Goal: Task Accomplishment & Management: Use online tool/utility

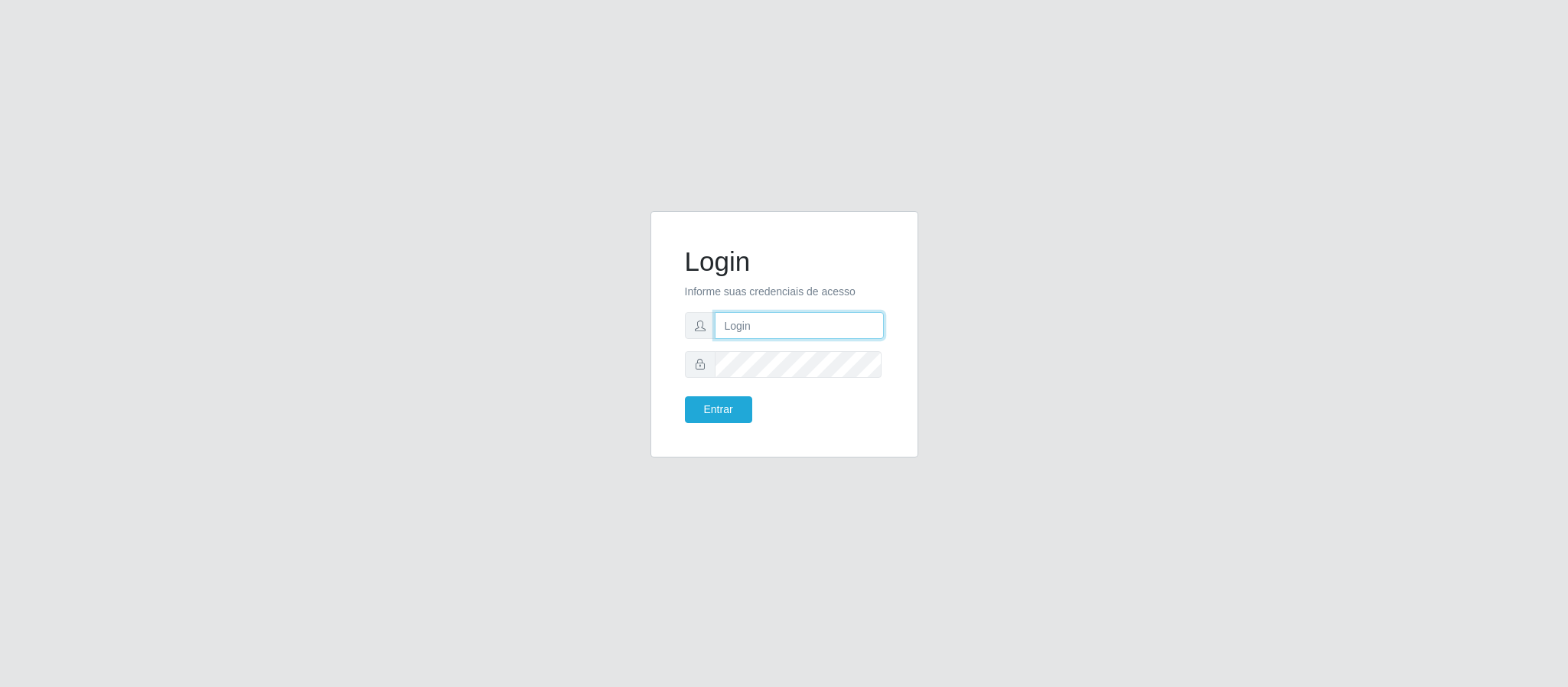
click at [741, 323] on input "text" at bounding box center [799, 326] width 169 height 27
type input "[PERSON_NAME]"
click at [737, 395] on form "Login Informe suas credenciais de acesso [PERSON_NAME] Entrar" at bounding box center [784, 334] width 199 height 177
click at [738, 427] on div "Login Informe suas credenciais de acesso [PERSON_NAME] Entrar" at bounding box center [784, 334] width 230 height 208
click at [722, 404] on button "Entrar" at bounding box center [718, 410] width 68 height 27
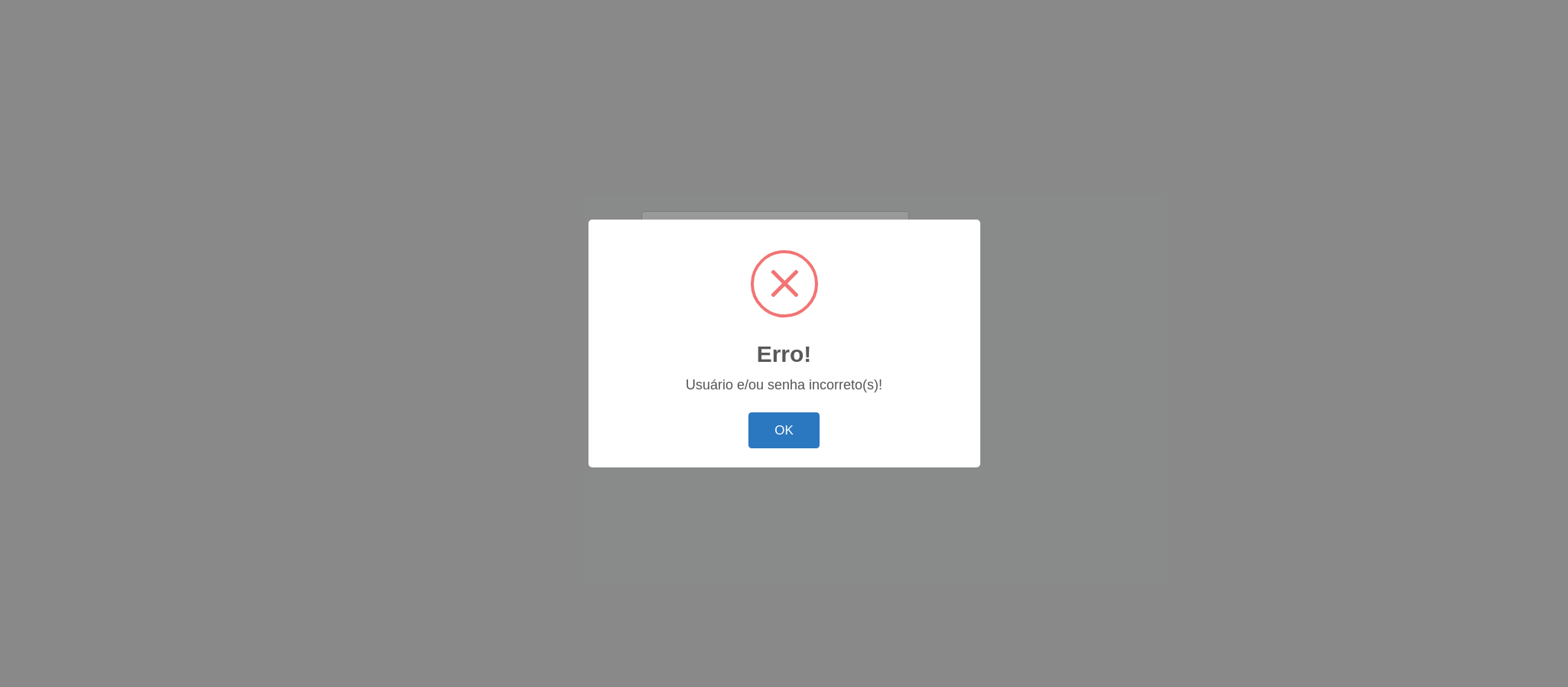
click at [765, 443] on button "OK" at bounding box center [784, 430] width 72 height 36
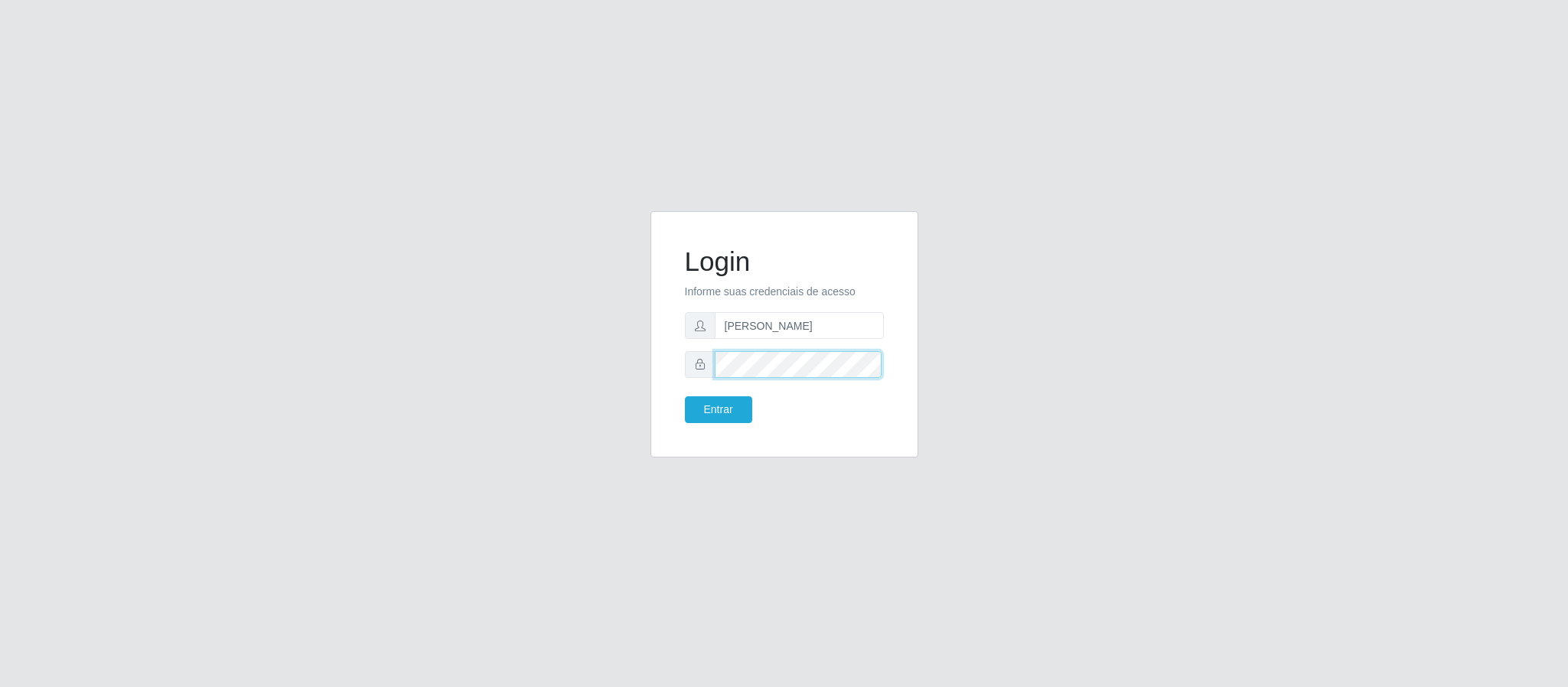
click at [682, 361] on div "Login Informe suas credenciais de acesso [PERSON_NAME] Entrar" at bounding box center [784, 334] width 230 height 208
click at [710, 400] on button "Entrar" at bounding box center [718, 410] width 68 height 27
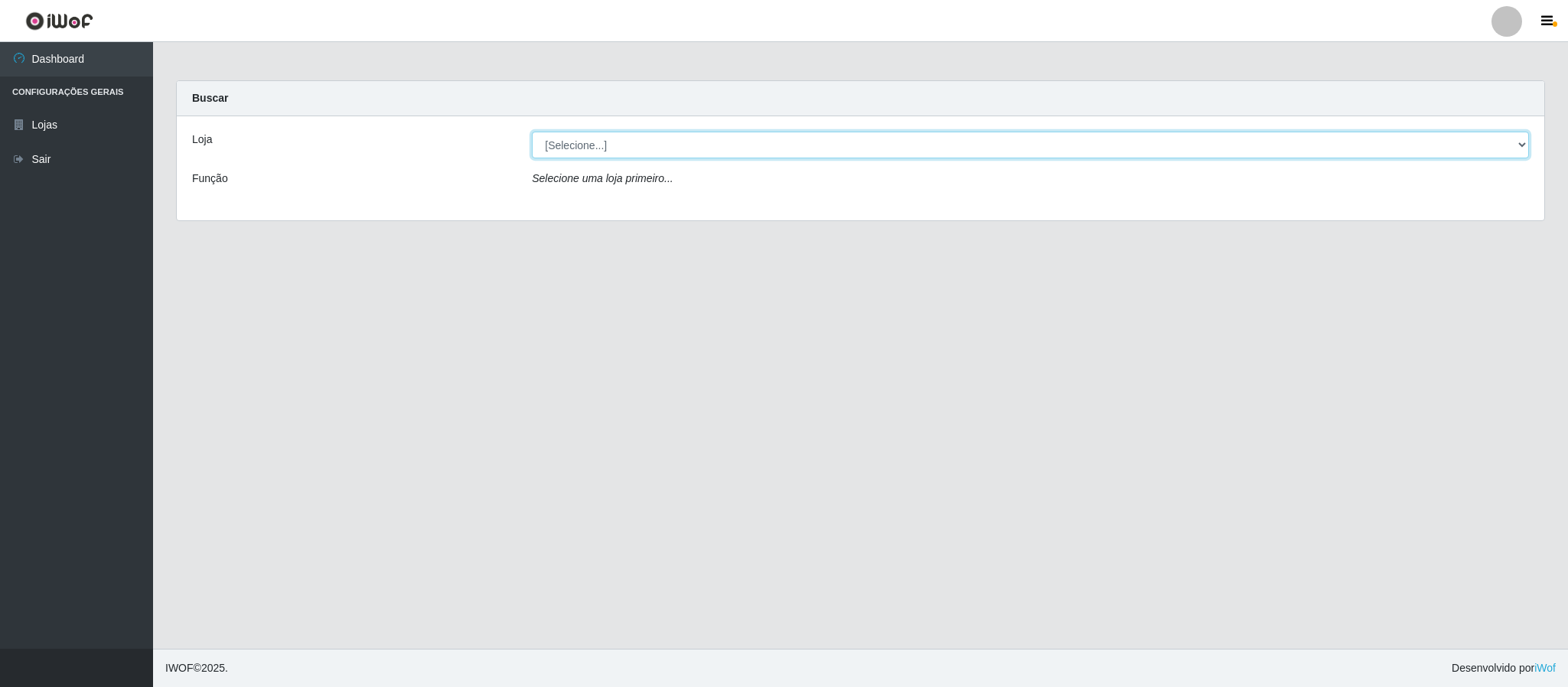
click at [1513, 148] on select "[Selecione...] Queiroz Atacadão - Coophab" at bounding box center [1030, 145] width 997 height 27
select select "463"
click at [532, 132] on select "[Selecione...] Queiroz Atacadão - Coophab" at bounding box center [1030, 145] width 997 height 27
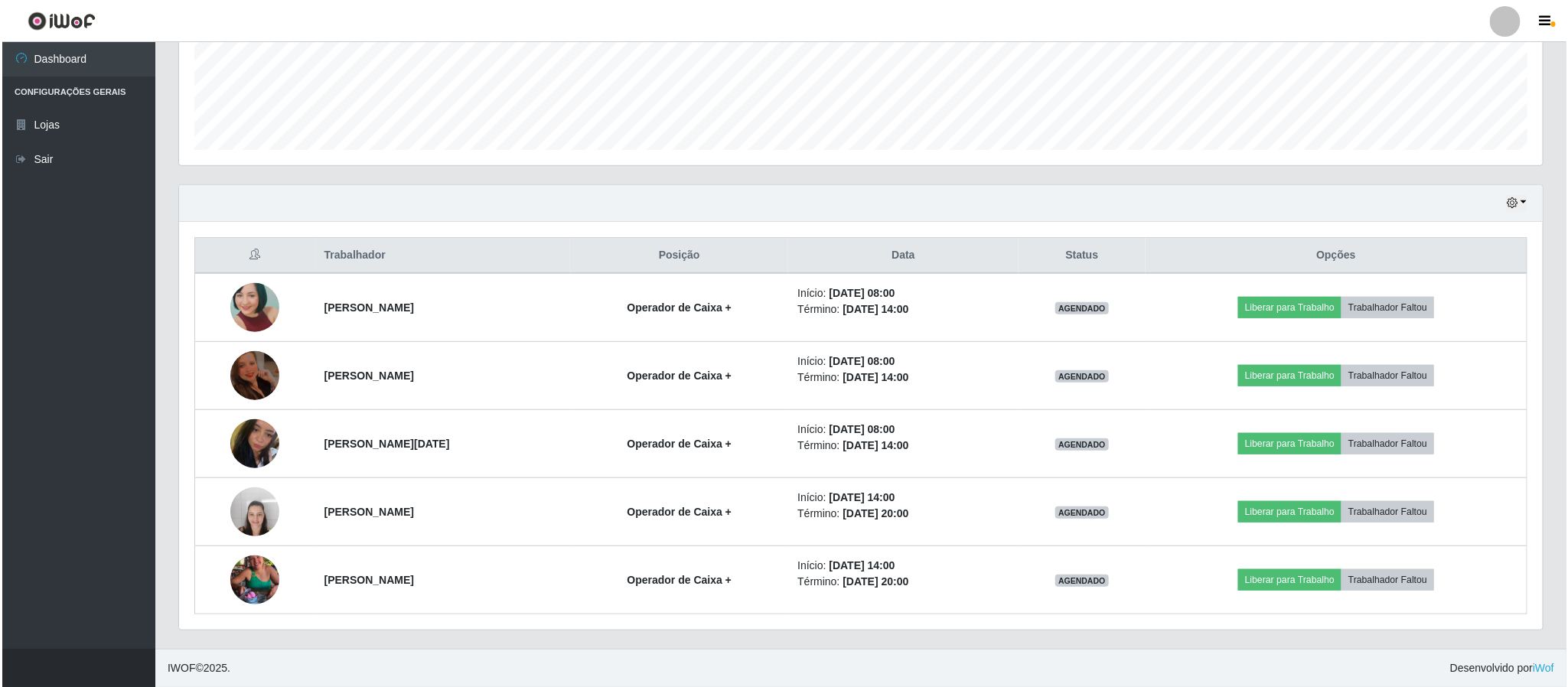
scroll to position [402, 0]
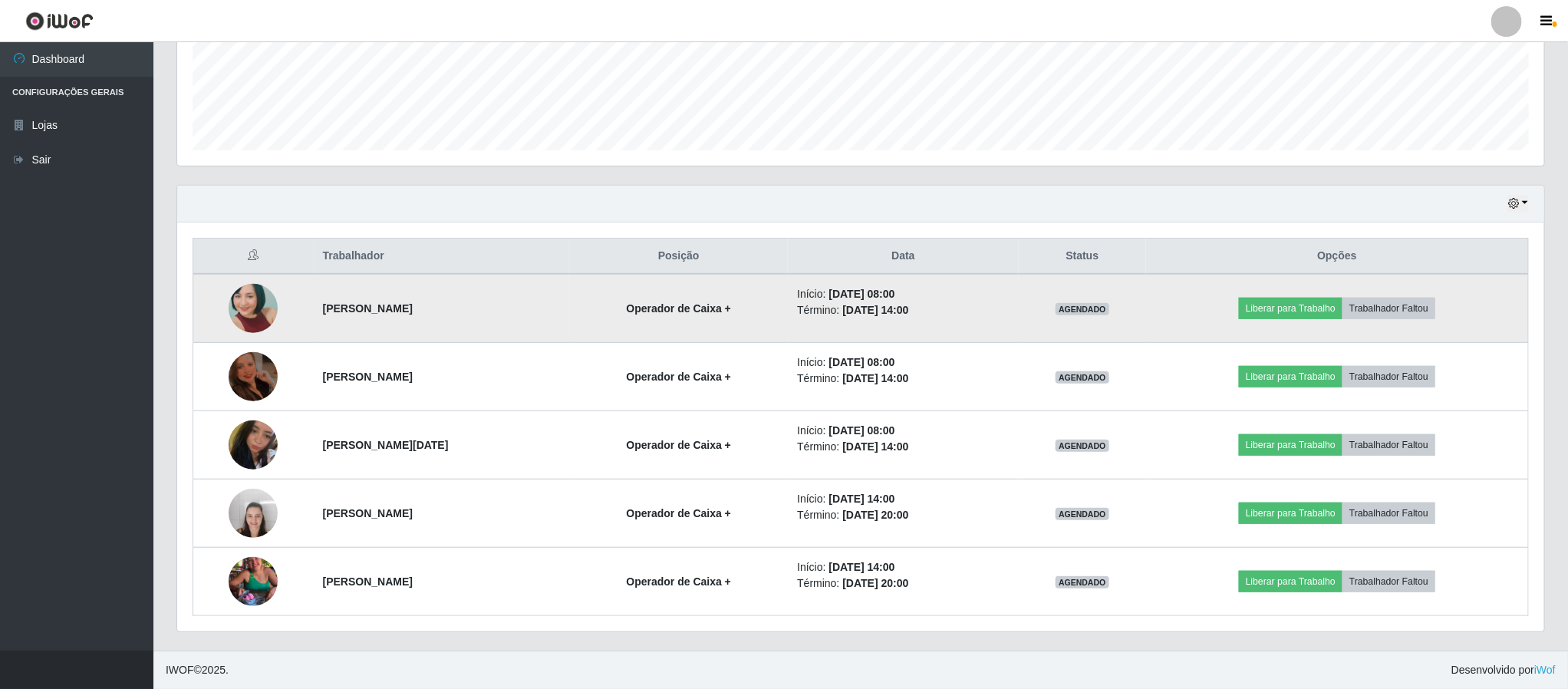
click at [251, 308] on img at bounding box center [253, 308] width 49 height 104
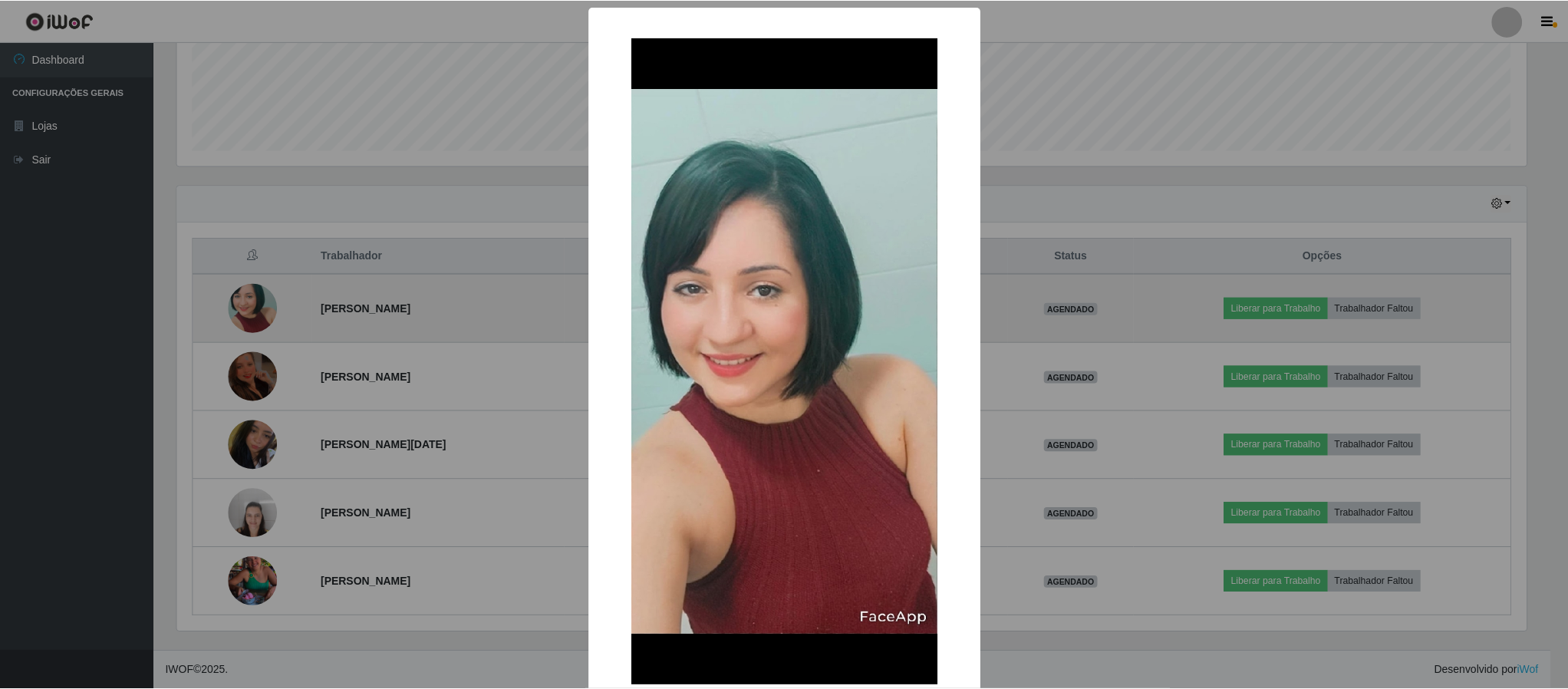
scroll to position [320, 1354]
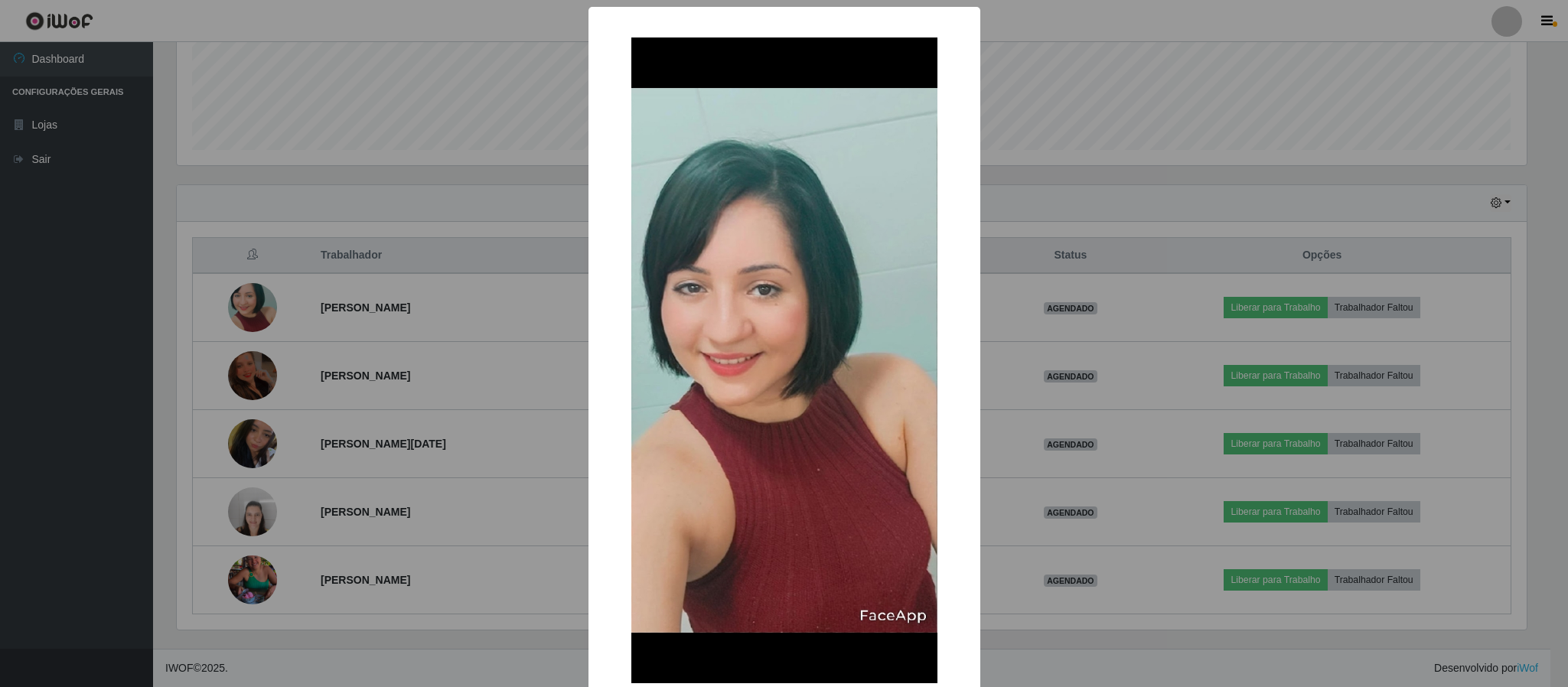
click at [1017, 643] on div "× OK Cancel" at bounding box center [784, 343] width 1568 height 687
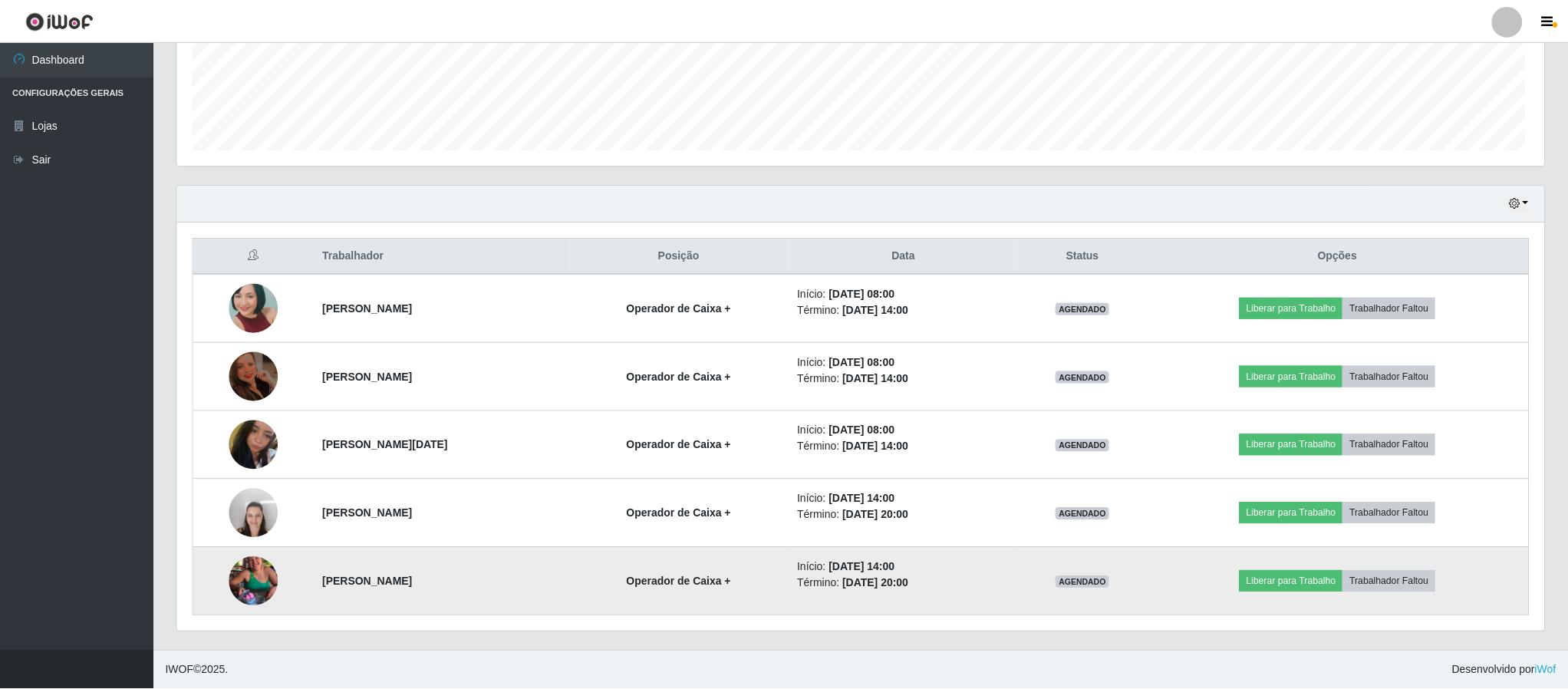
scroll to position [320, 1366]
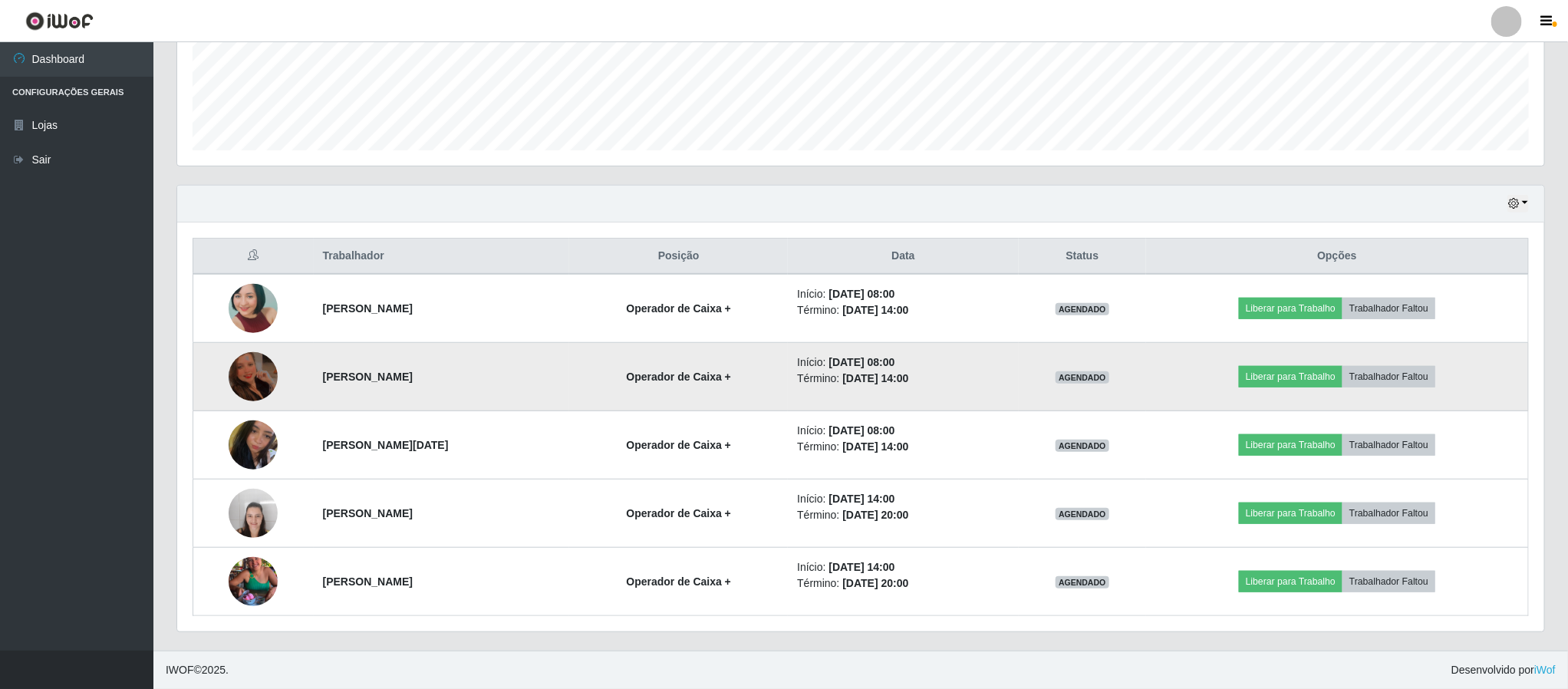
click at [251, 373] on img at bounding box center [253, 376] width 49 height 65
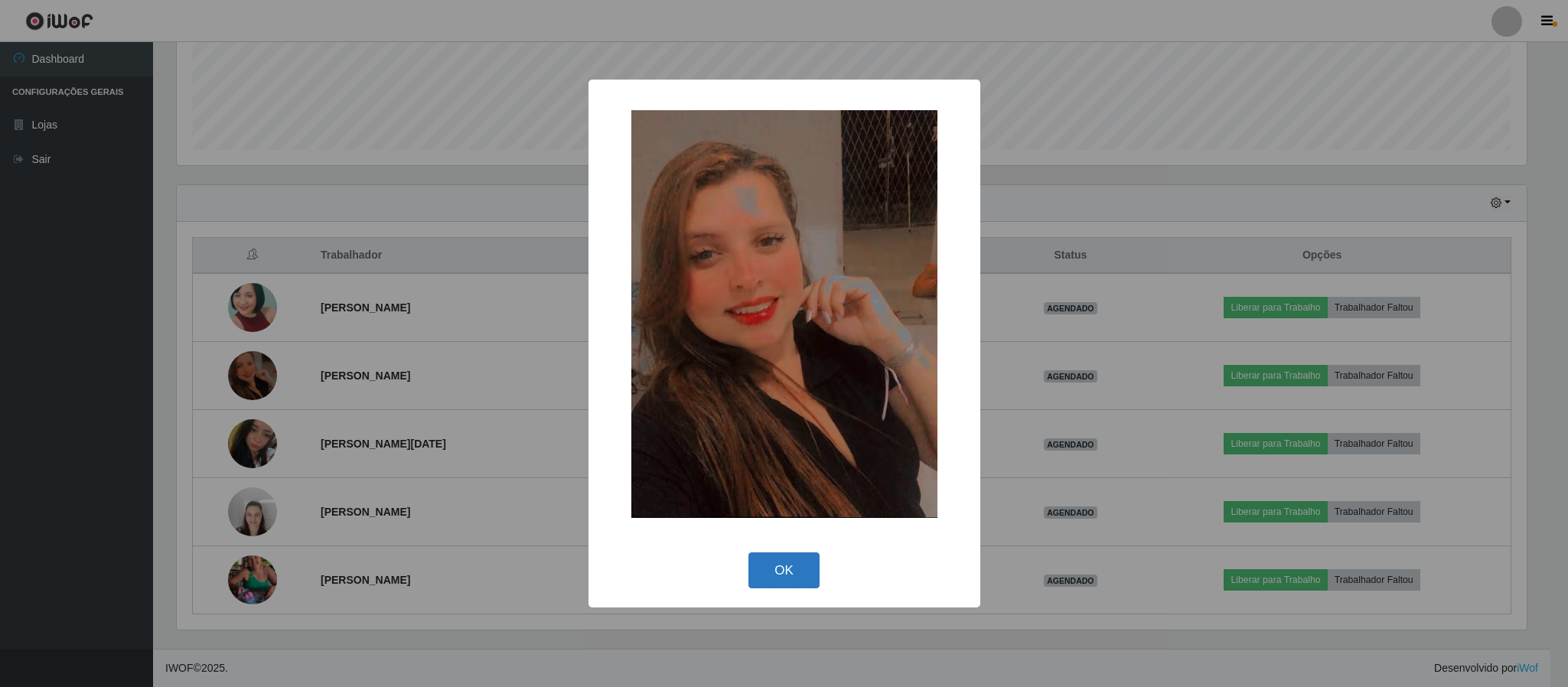
click at [793, 576] on button "OK" at bounding box center [784, 569] width 72 height 36
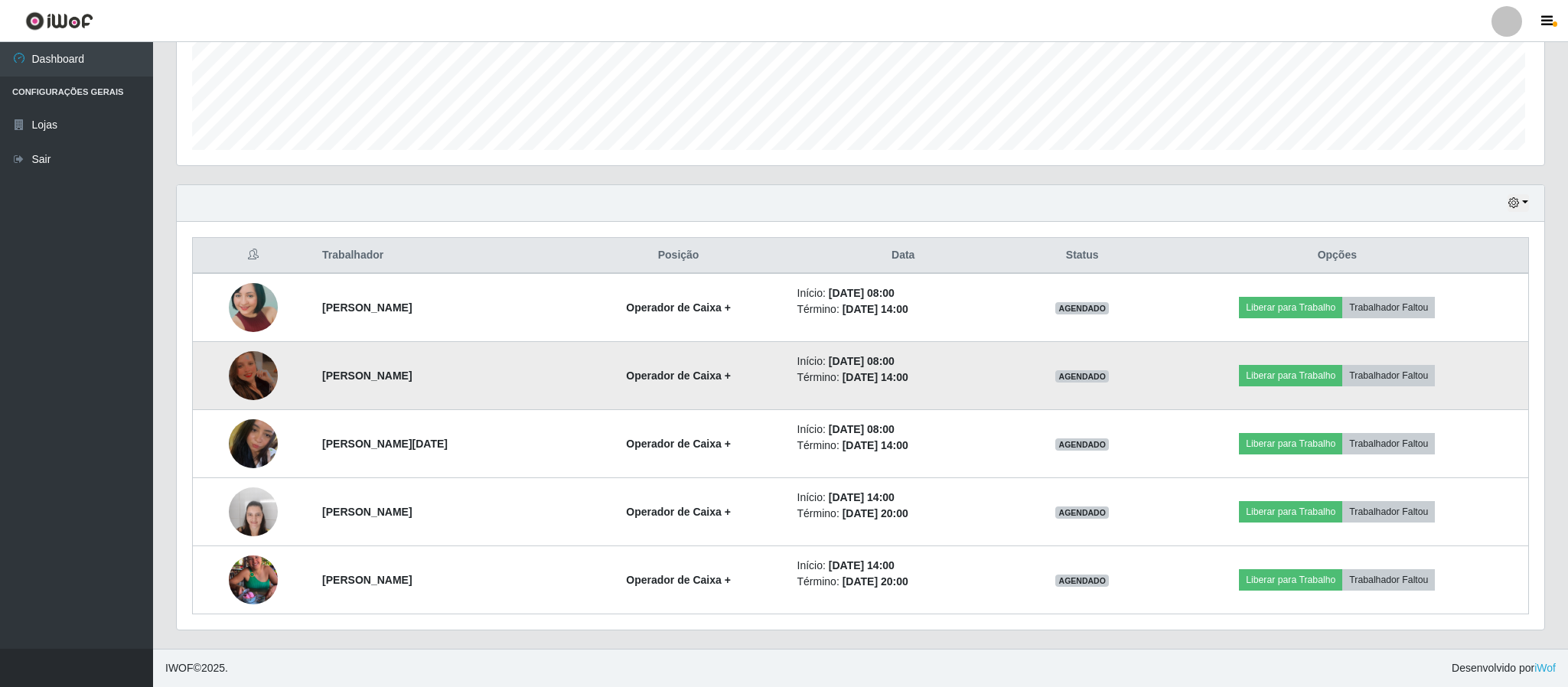
scroll to position [319, 1362]
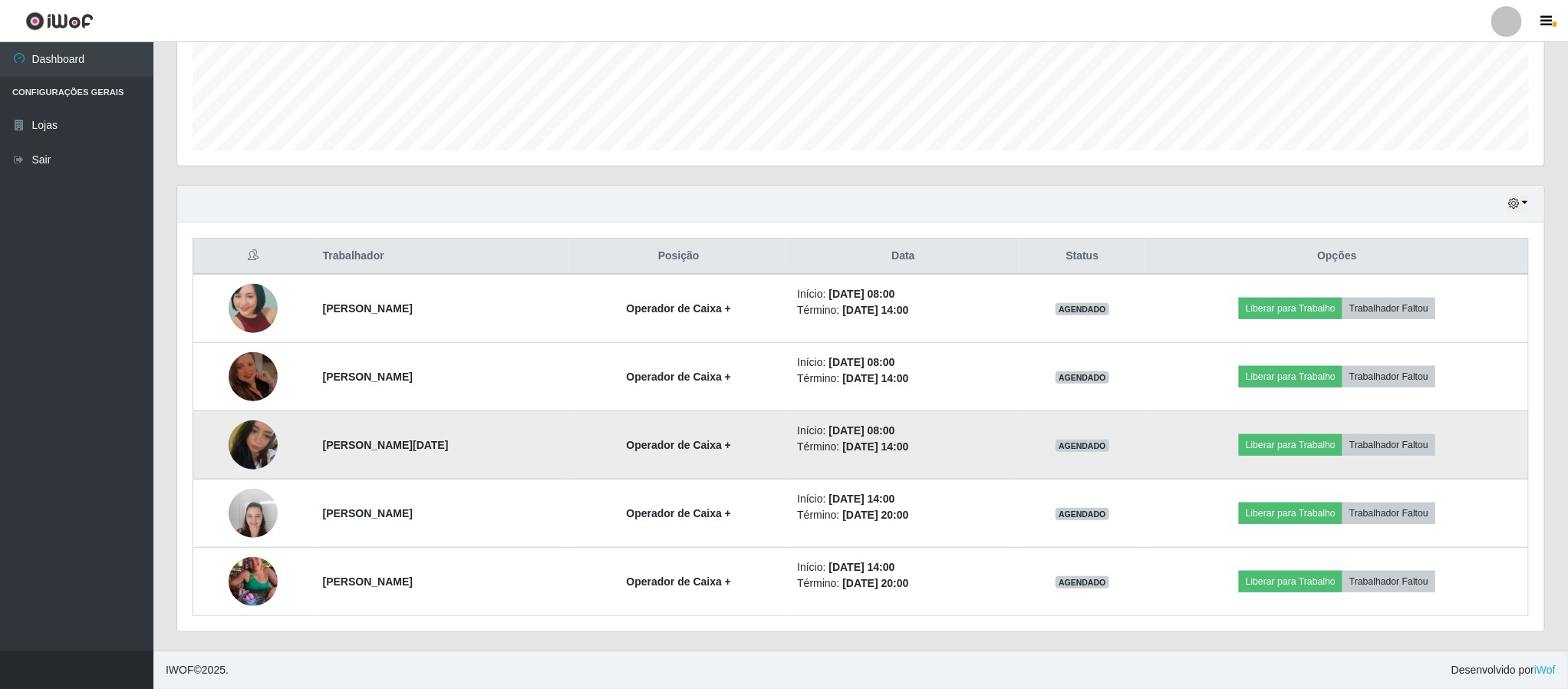
click at [241, 442] on img at bounding box center [253, 444] width 49 height 65
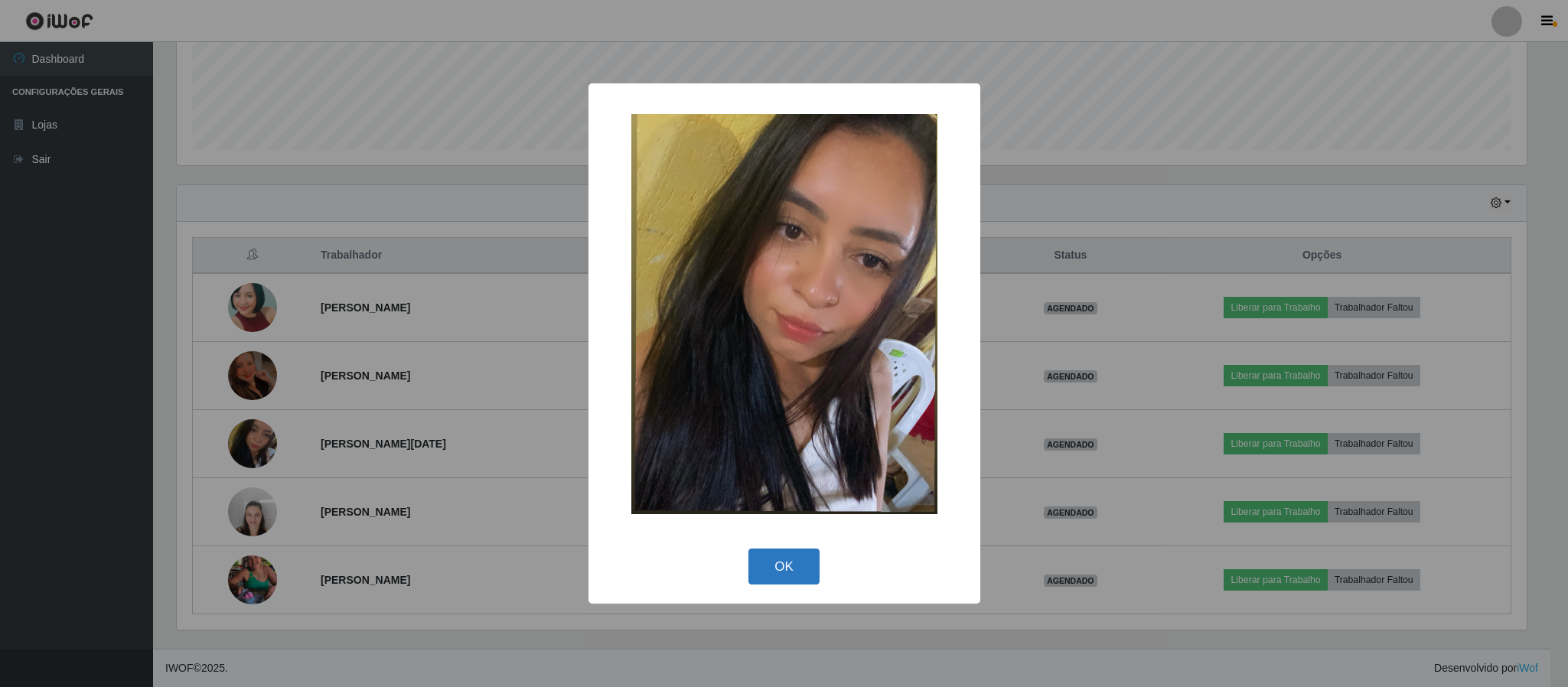
click at [788, 567] on button "OK" at bounding box center [784, 565] width 72 height 36
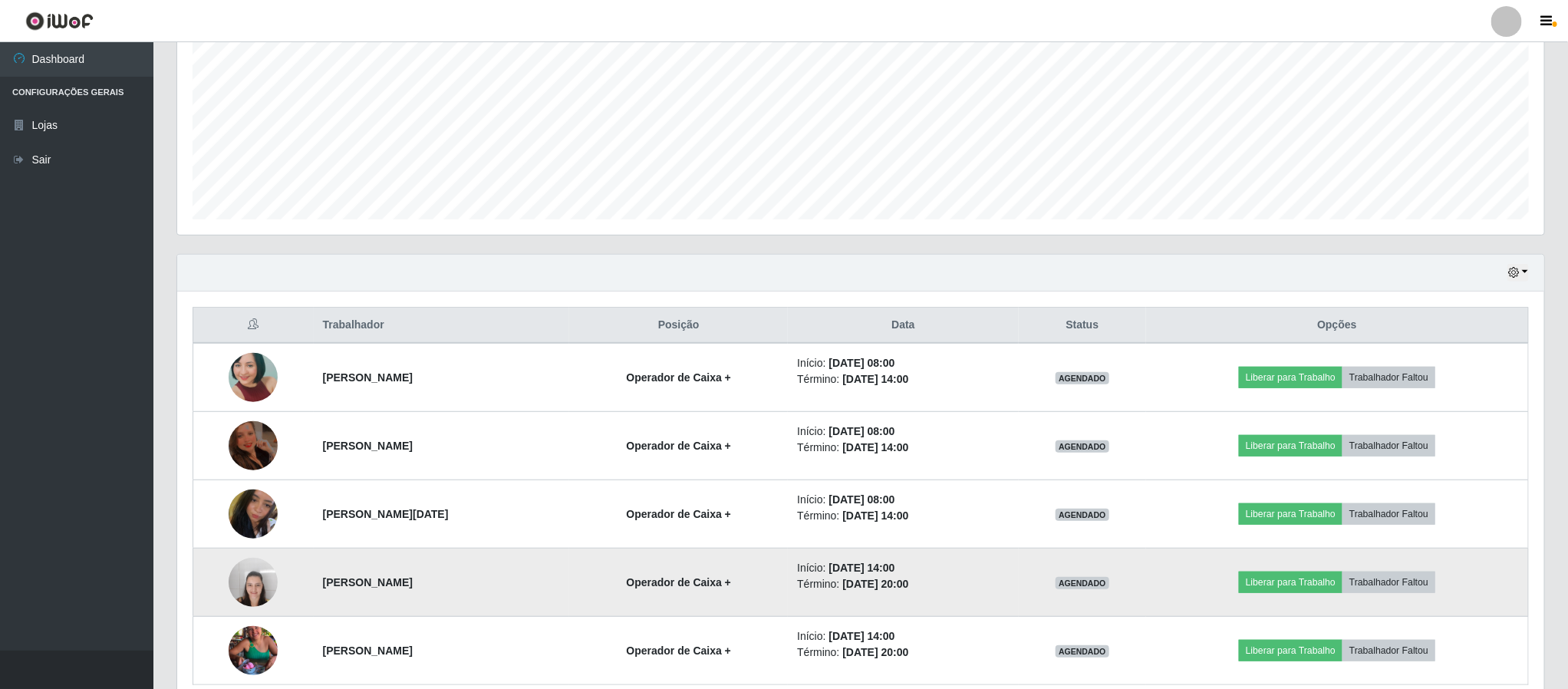
scroll to position [288, 0]
